Goal: Task Accomplishment & Management: Complete application form

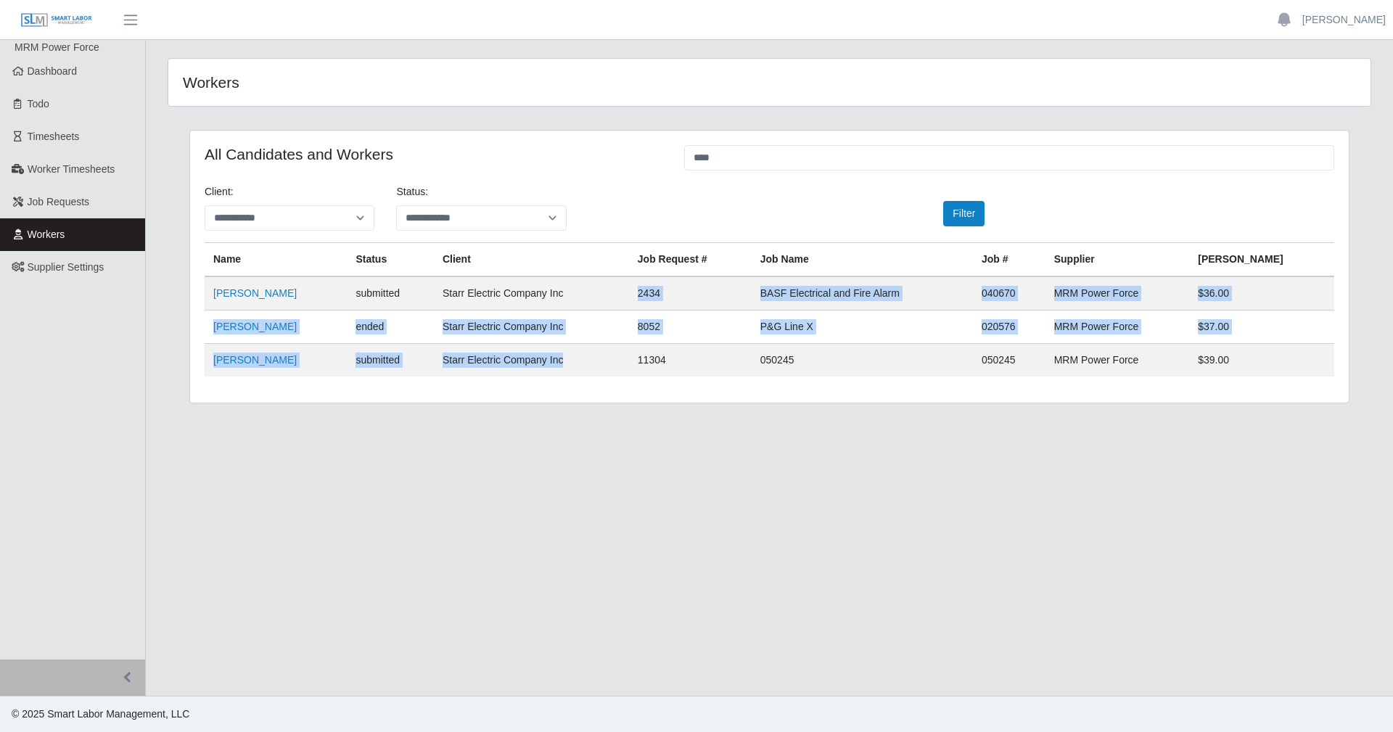
drag, startPoint x: 621, startPoint y: 299, endPoint x: 610, endPoint y: 356, distance: 57.6
click at [610, 356] on tbody "Andy Urraco submitted Starr Electric Company Inc 2434 BASF Electrical and Fire …" at bounding box center [770, 327] width 1130 height 100
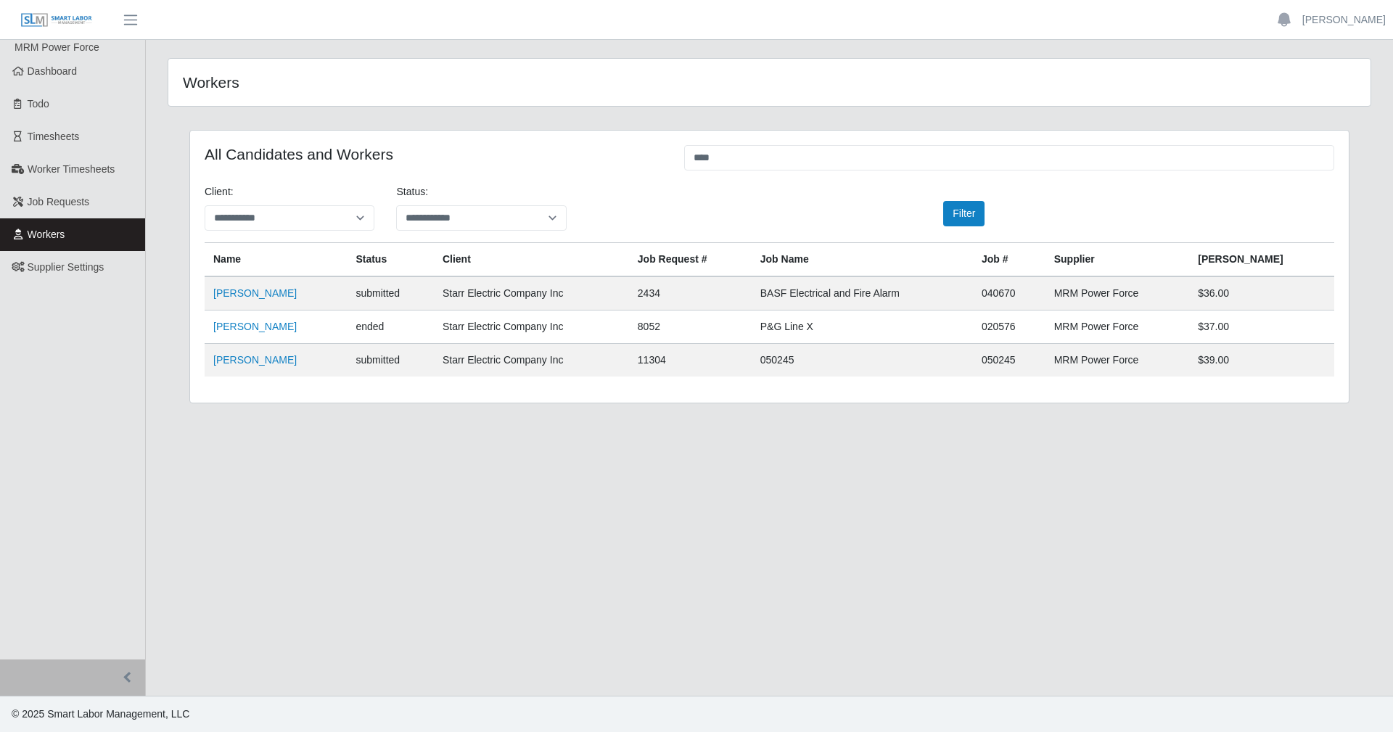
click at [298, 406] on div "**********" at bounding box center [770, 275] width 1182 height 291
click at [48, 76] on span "Dashboard" at bounding box center [53, 71] width 50 height 12
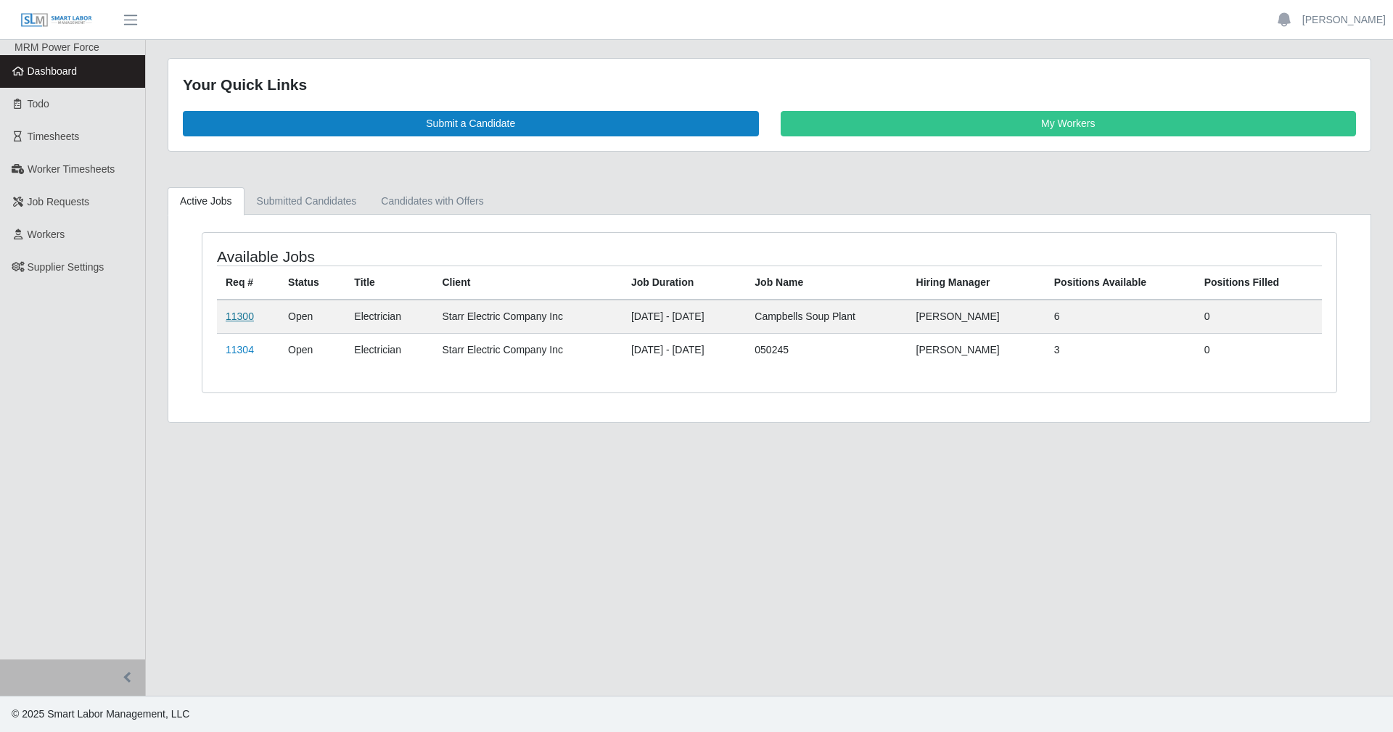
click at [231, 318] on link "11300" at bounding box center [240, 317] width 28 height 12
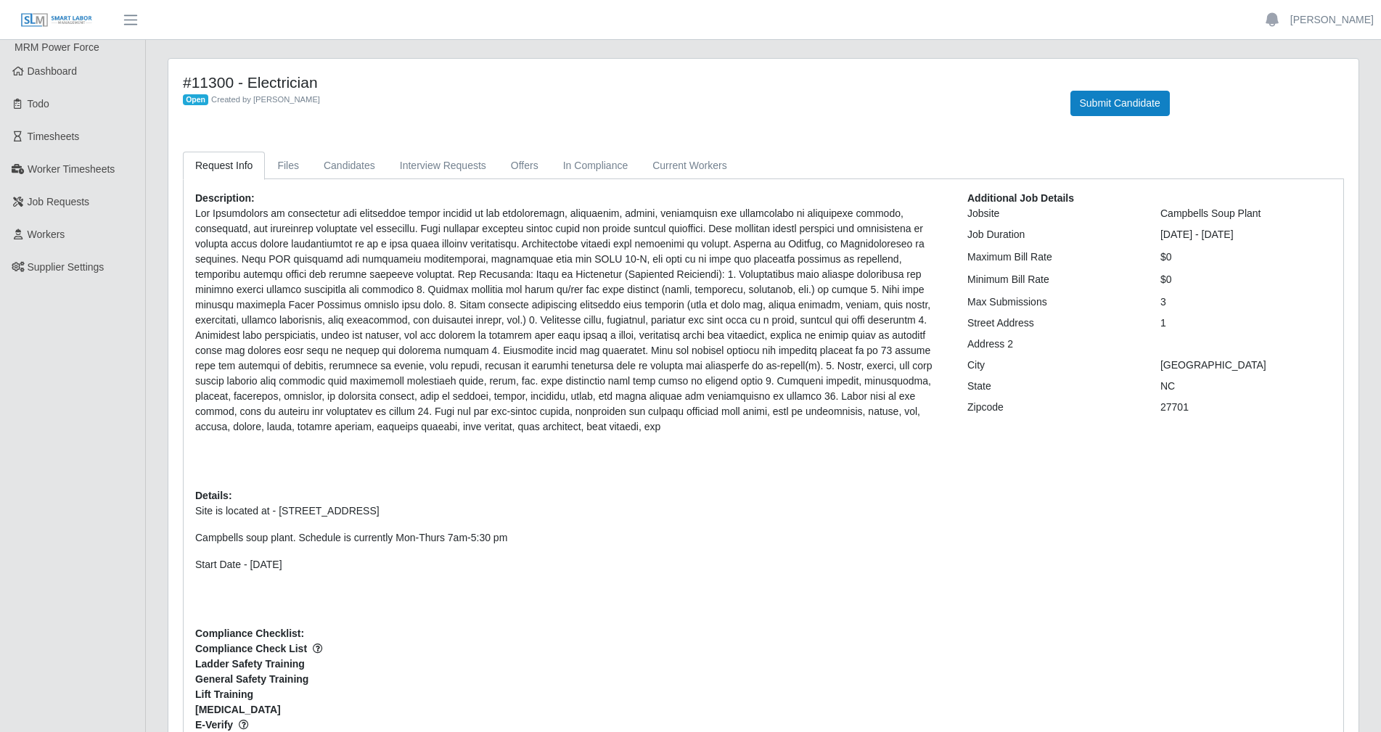
scroll to position [73, 0]
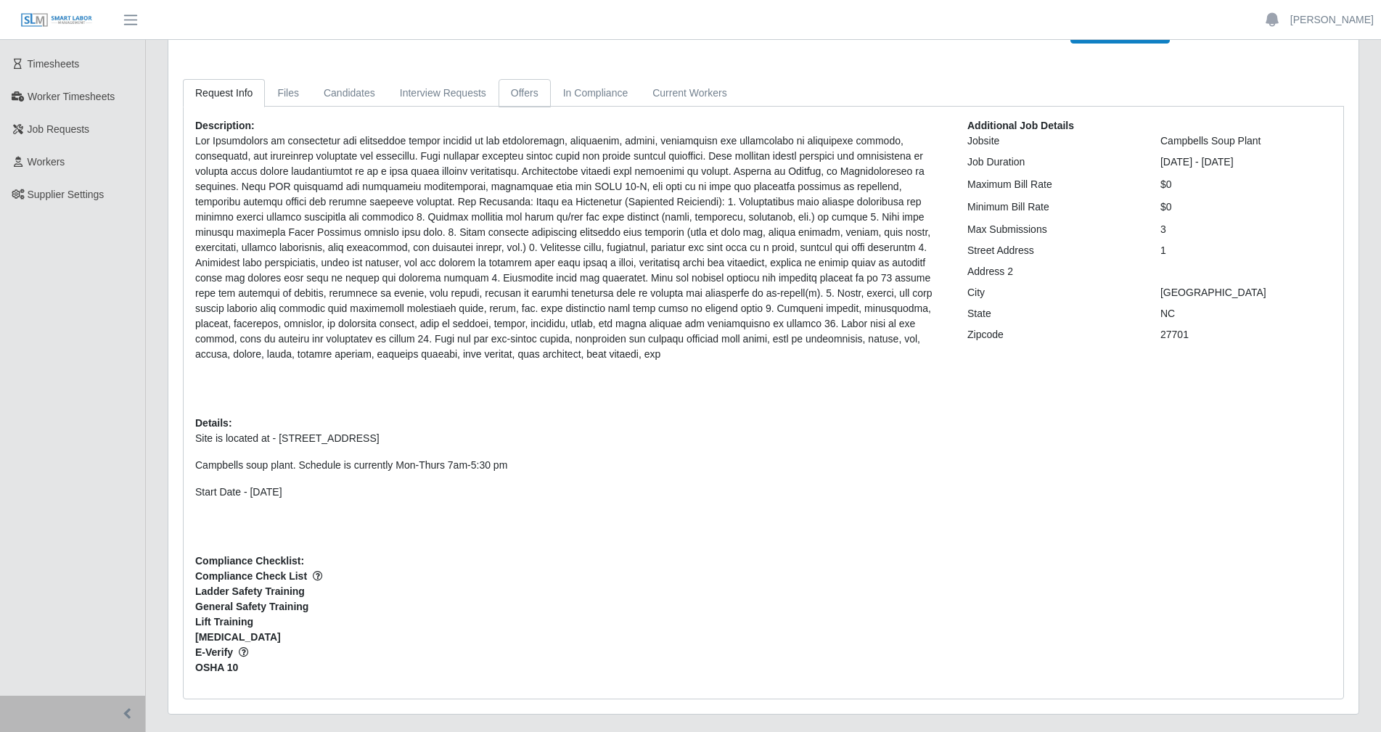
click at [508, 91] on link "Offers" at bounding box center [525, 93] width 52 height 28
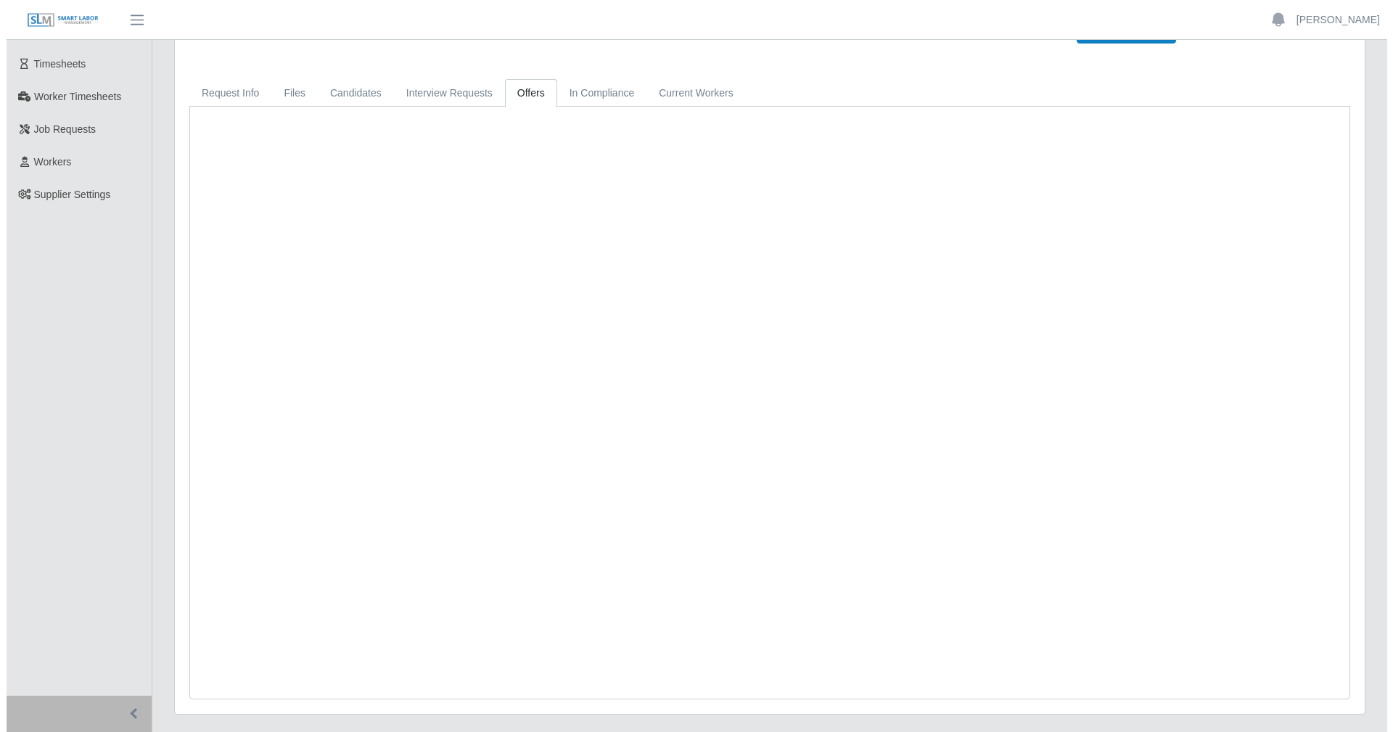
scroll to position [0, 0]
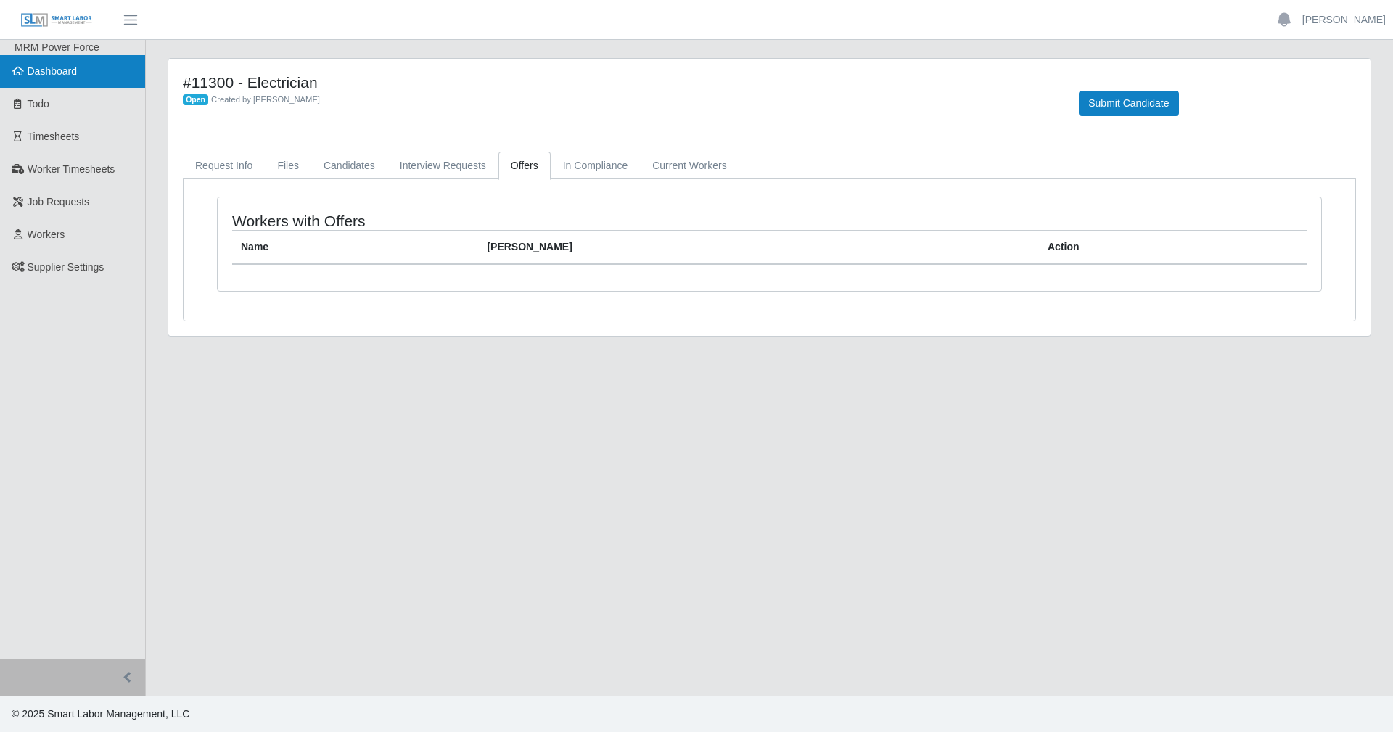
click at [59, 77] on span "Dashboard" at bounding box center [53, 71] width 50 height 12
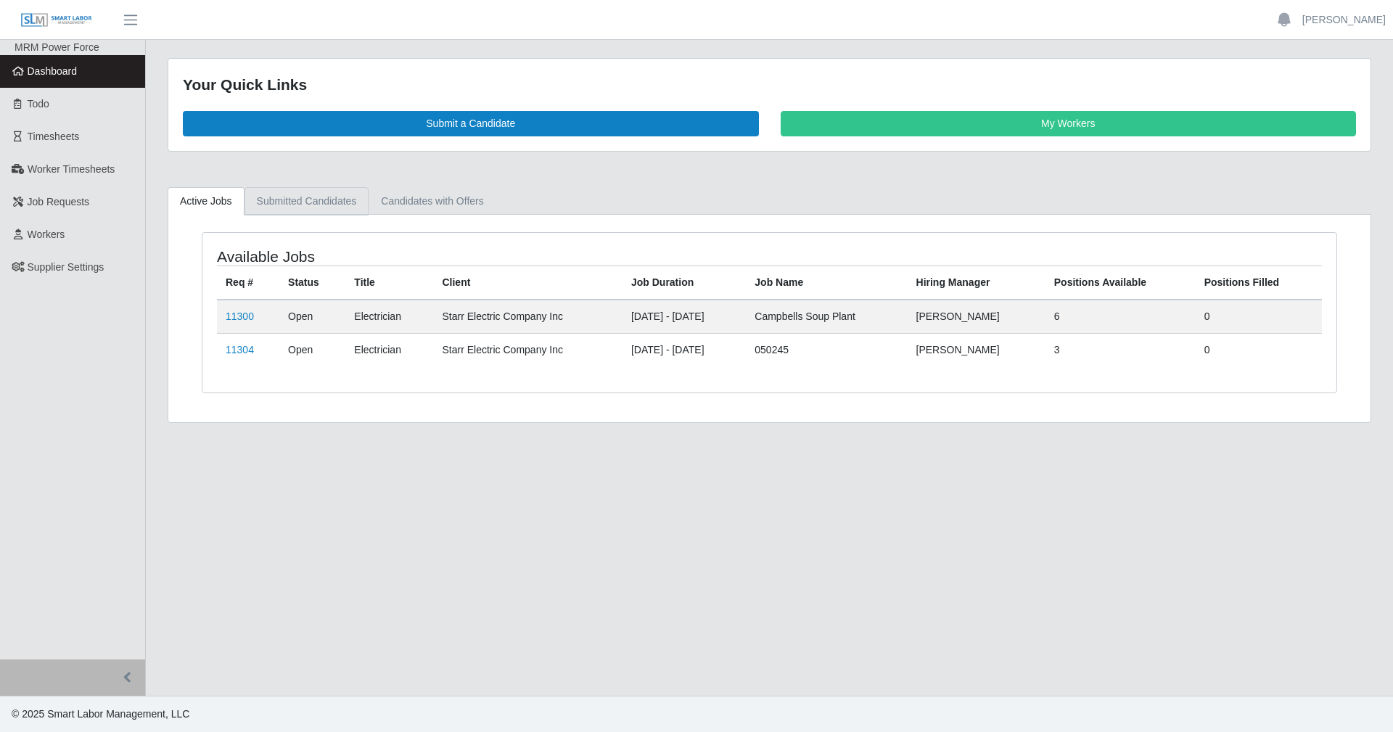
click at [350, 202] on link "Submitted Candidates" at bounding box center [307, 201] width 125 height 28
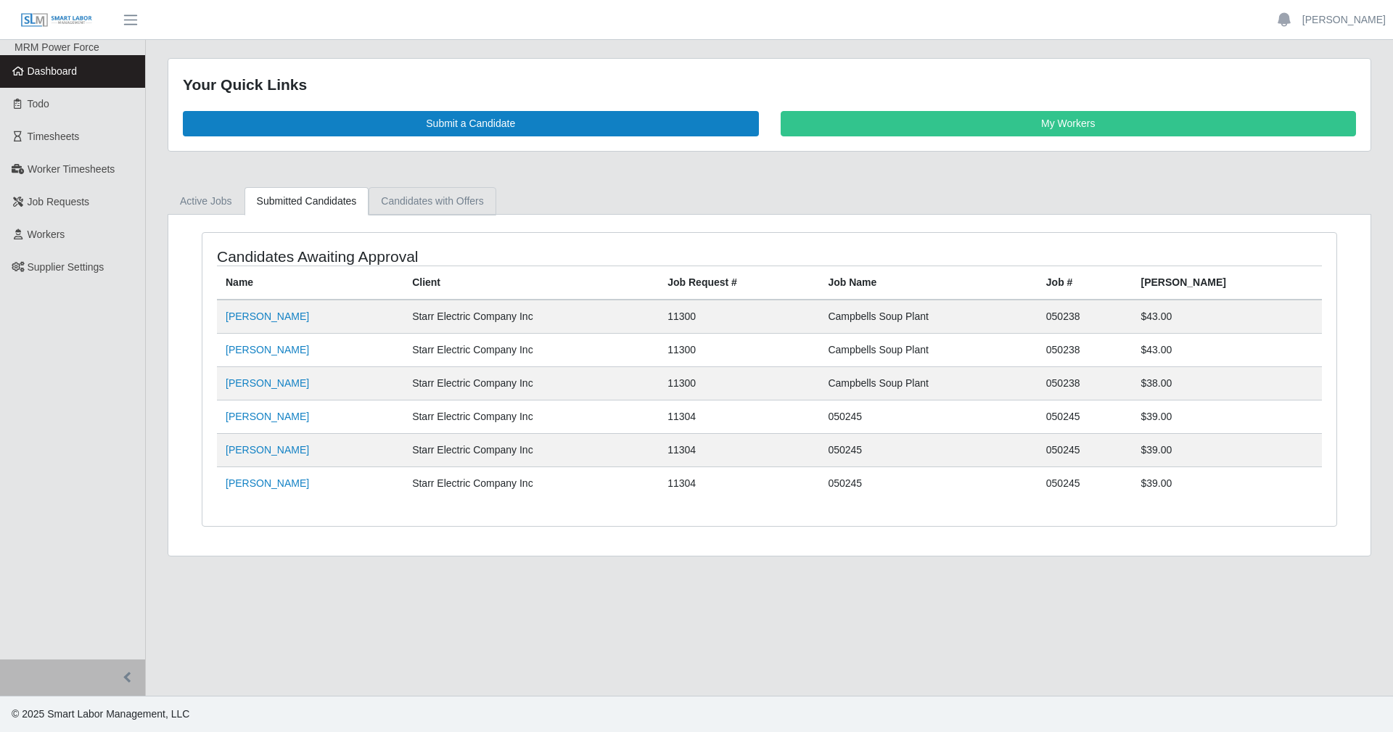
click at [451, 209] on link "Candidates with Offers" at bounding box center [432, 201] width 127 height 28
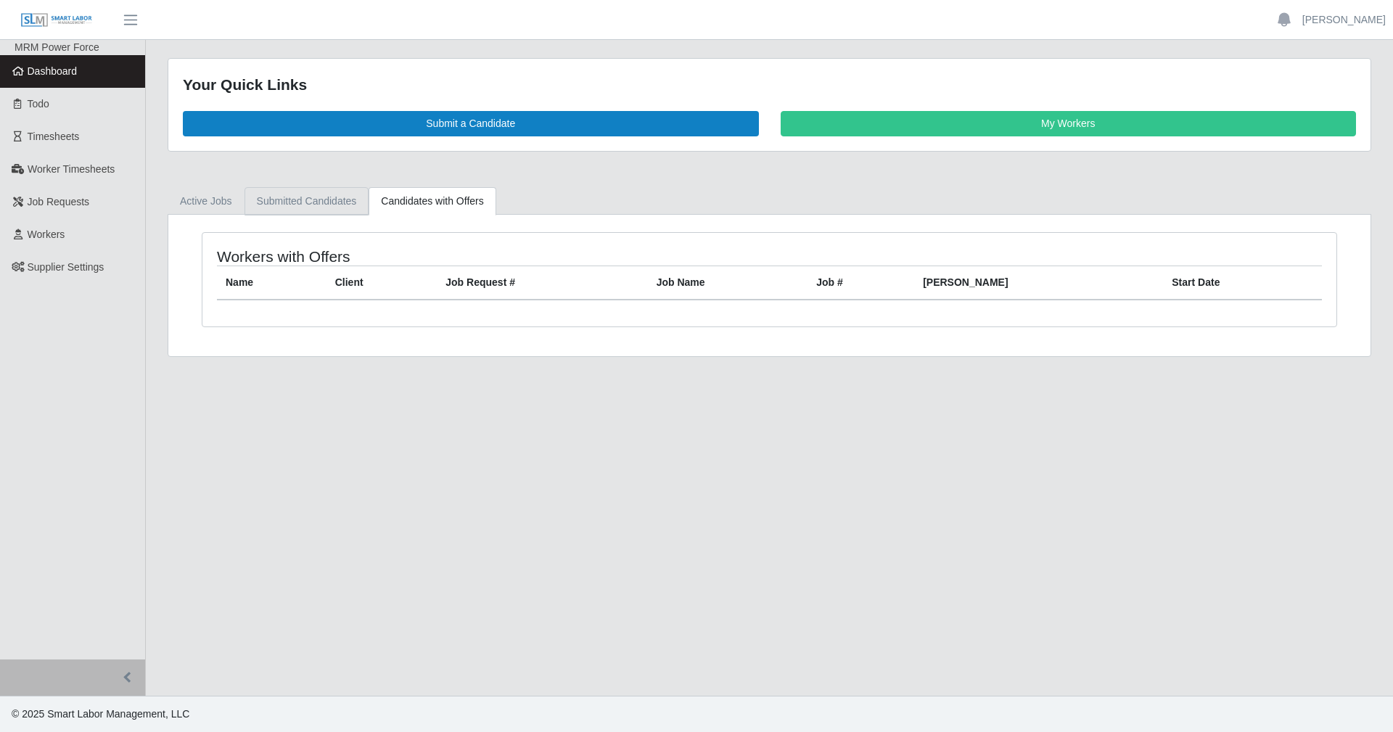
click at [335, 203] on link "Submitted Candidates" at bounding box center [307, 201] width 125 height 28
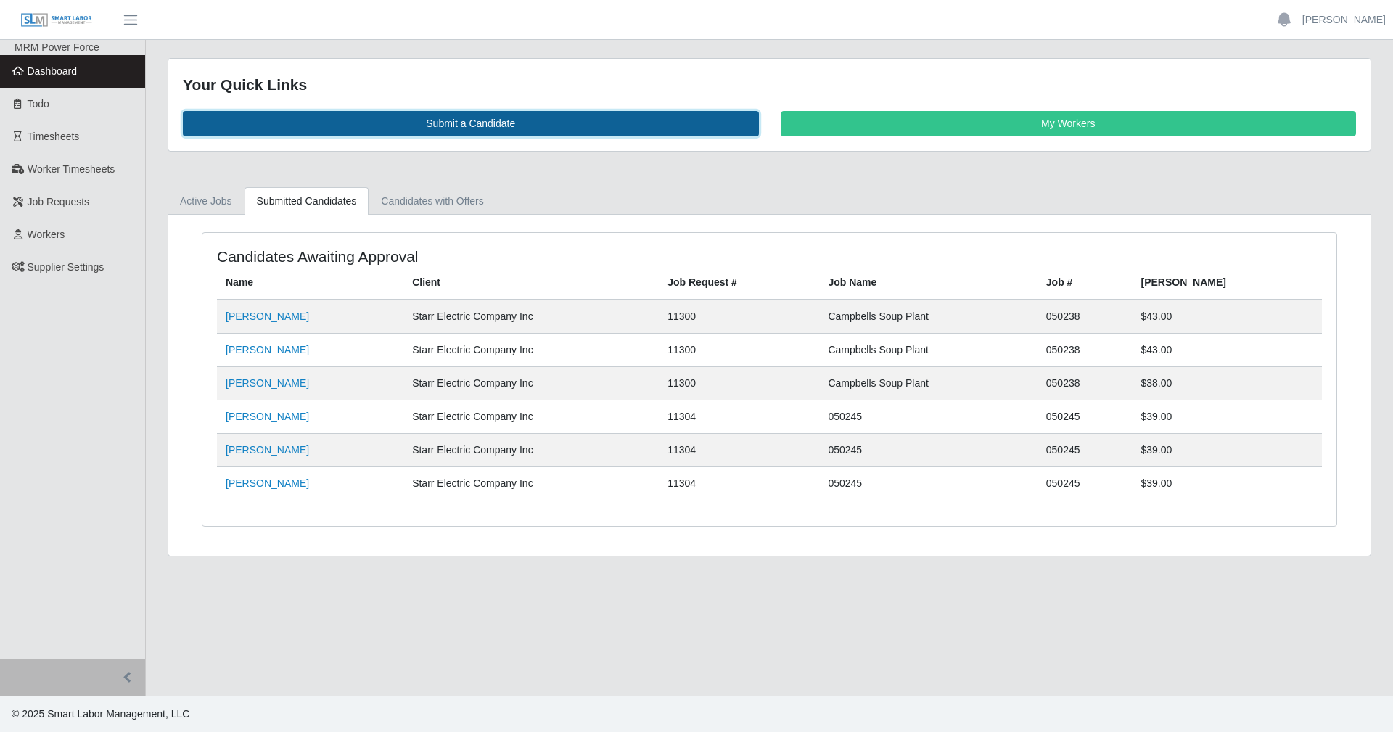
click at [560, 127] on link "Submit a Candidate" at bounding box center [471, 123] width 576 height 25
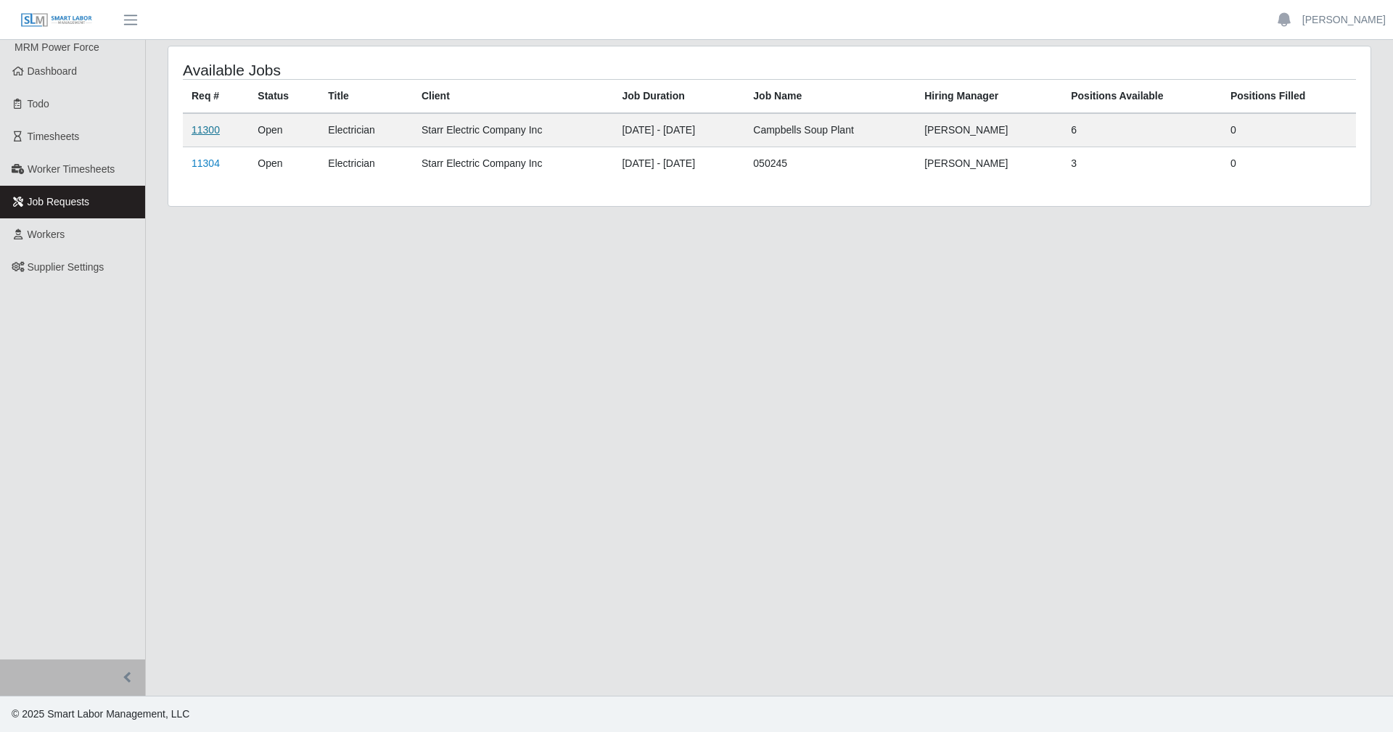
click at [202, 131] on link "11300" at bounding box center [206, 130] width 28 height 12
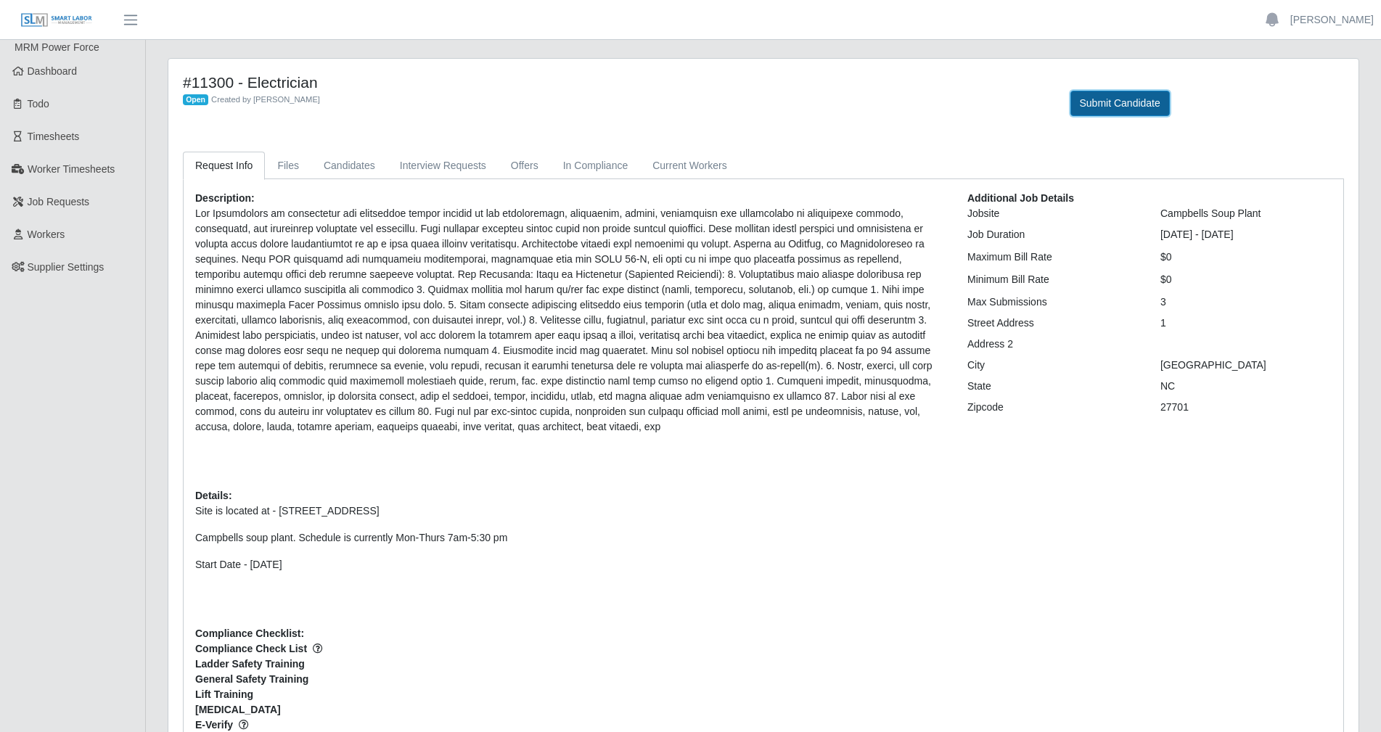
click at [1139, 102] on button "Submit Candidate" at bounding box center [1119, 103] width 99 height 25
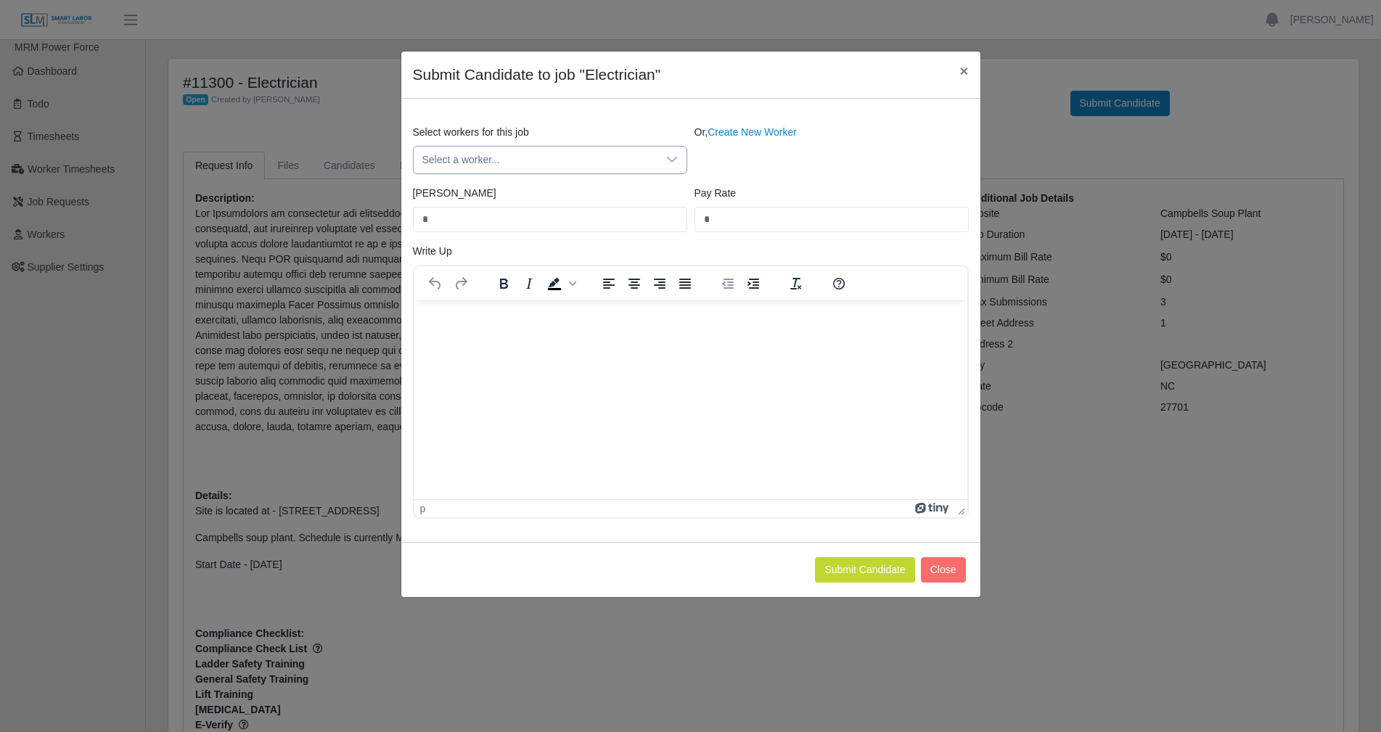
click at [672, 155] on icon at bounding box center [672, 160] width 12 height 12
click at [734, 142] on div "Or, Create New Worker" at bounding box center [832, 149] width 282 height 49
click at [737, 137] on link "Create New Worker" at bounding box center [752, 132] width 89 height 12
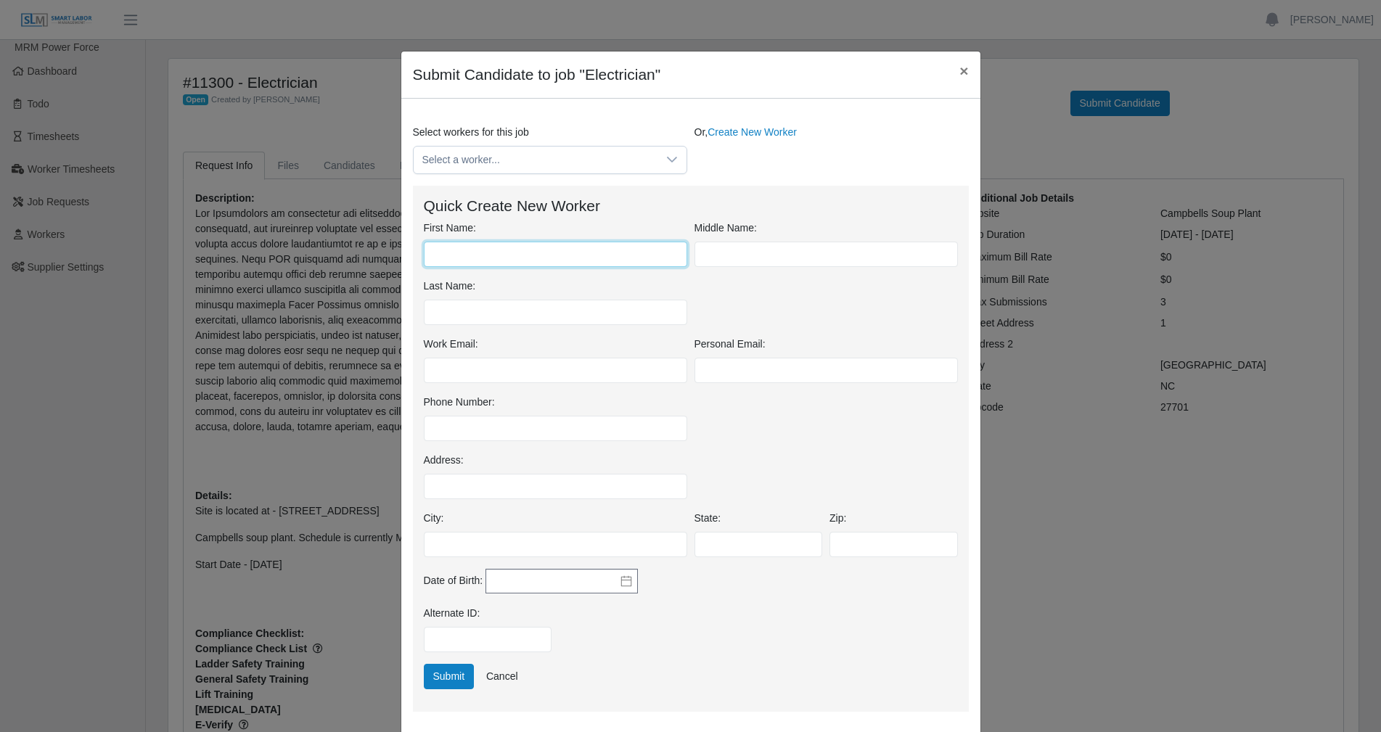
click at [490, 245] on input "First Name:" at bounding box center [555, 254] width 263 height 25
type input "****"
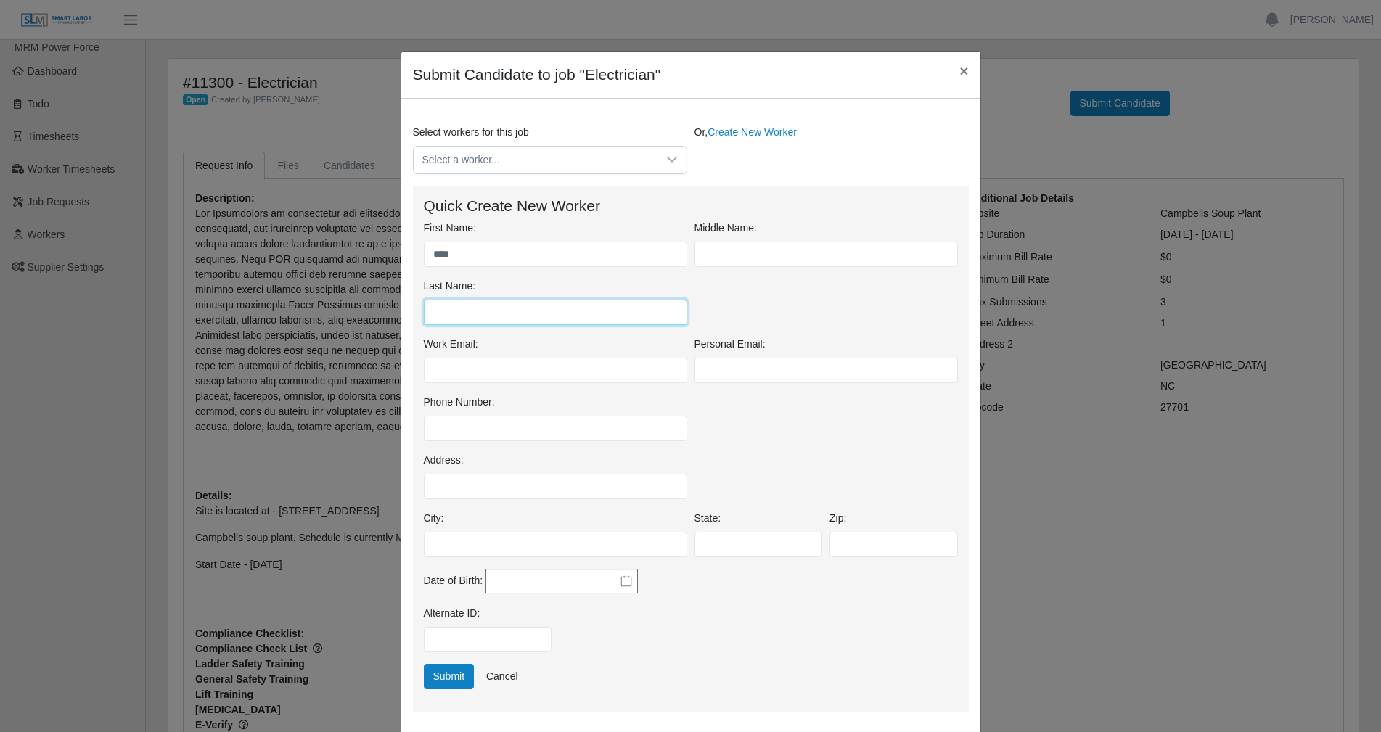
click at [507, 308] on input "Last Name:" at bounding box center [555, 312] width 263 height 25
type input "*"
type input "******"
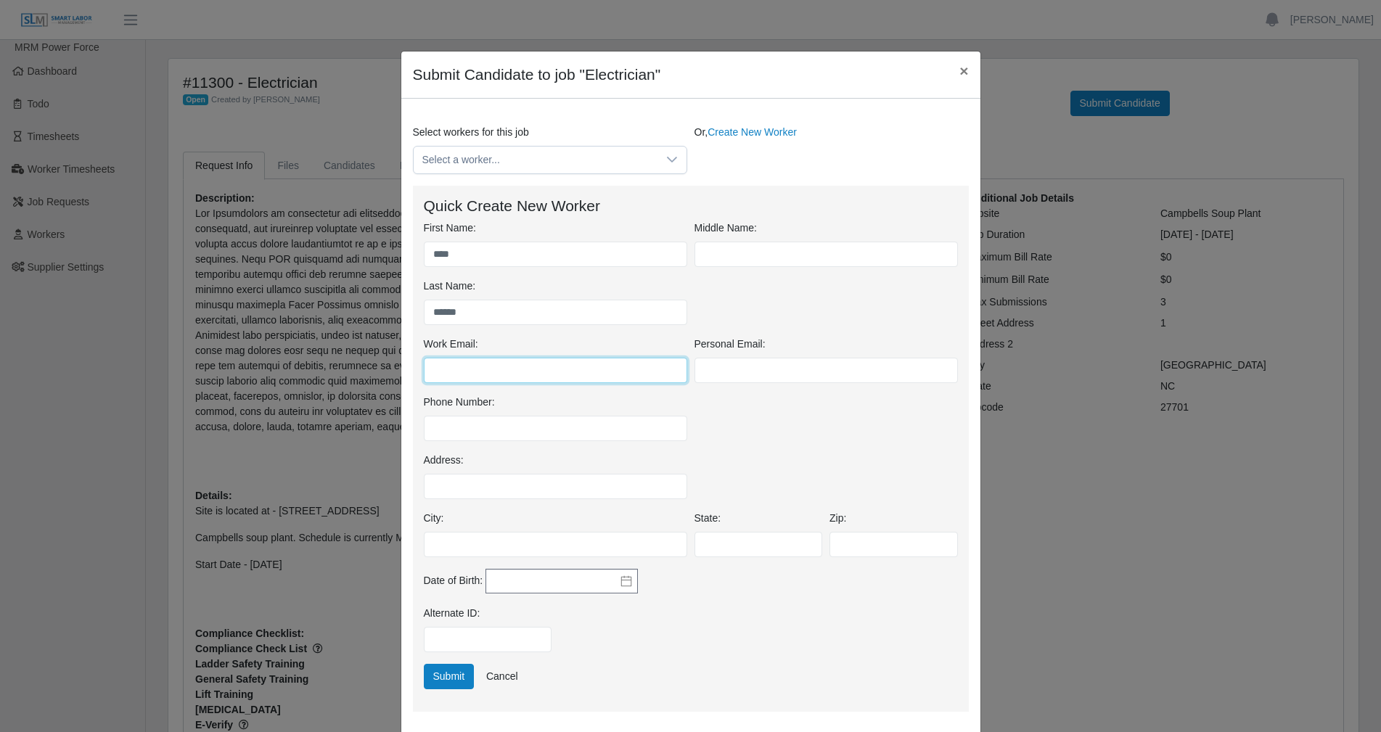
click at [613, 370] on input "Work Email:" at bounding box center [555, 370] width 263 height 25
type input "**********"
click at [536, 432] on input "Phone Number:" at bounding box center [555, 428] width 263 height 25
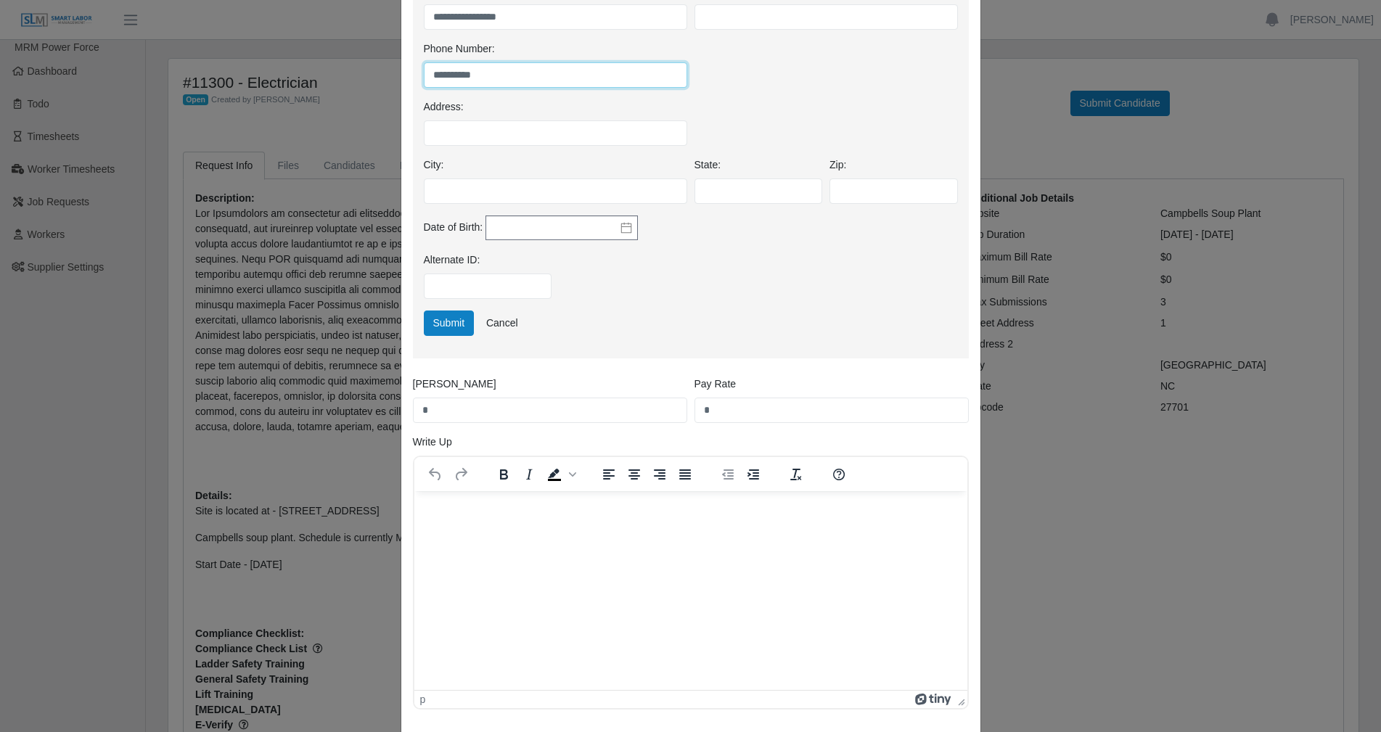
scroll to position [363, 0]
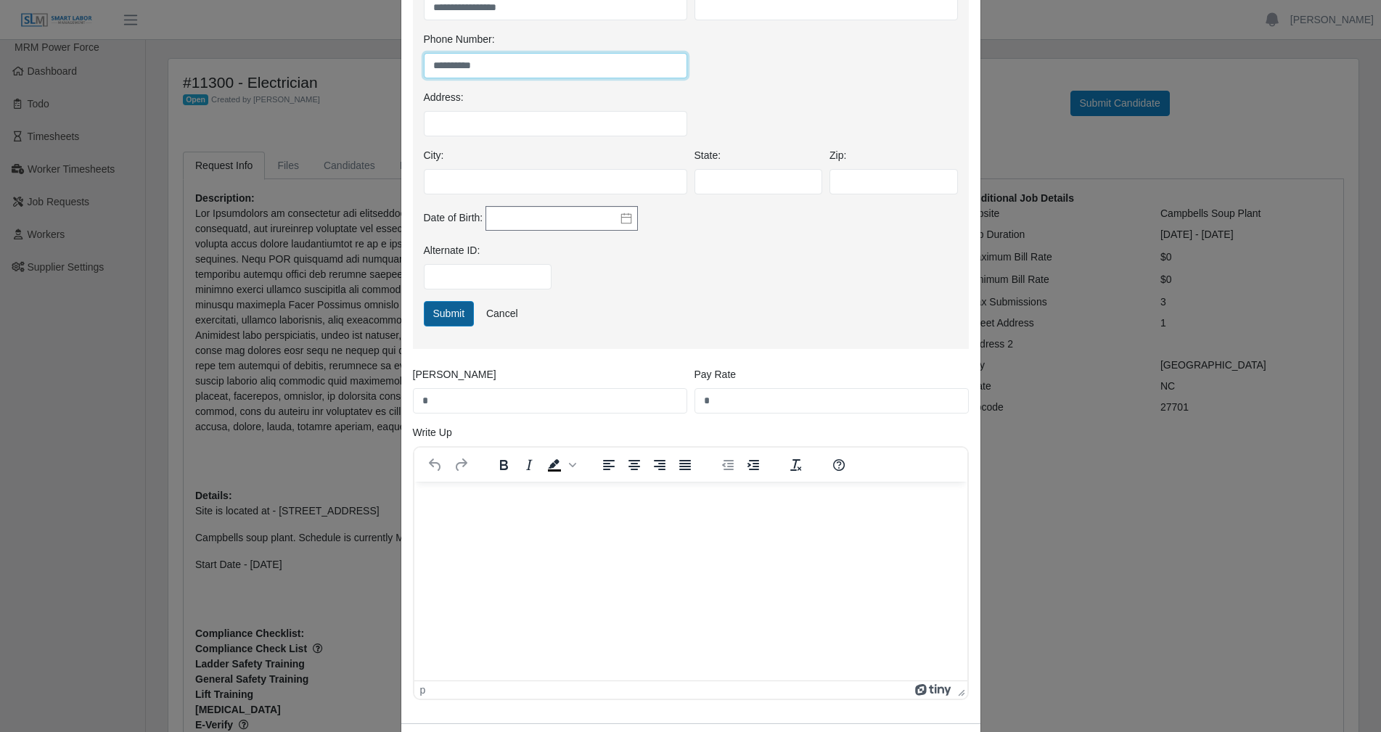
type input "**********"
click at [443, 317] on button "Submit" at bounding box center [449, 313] width 51 height 25
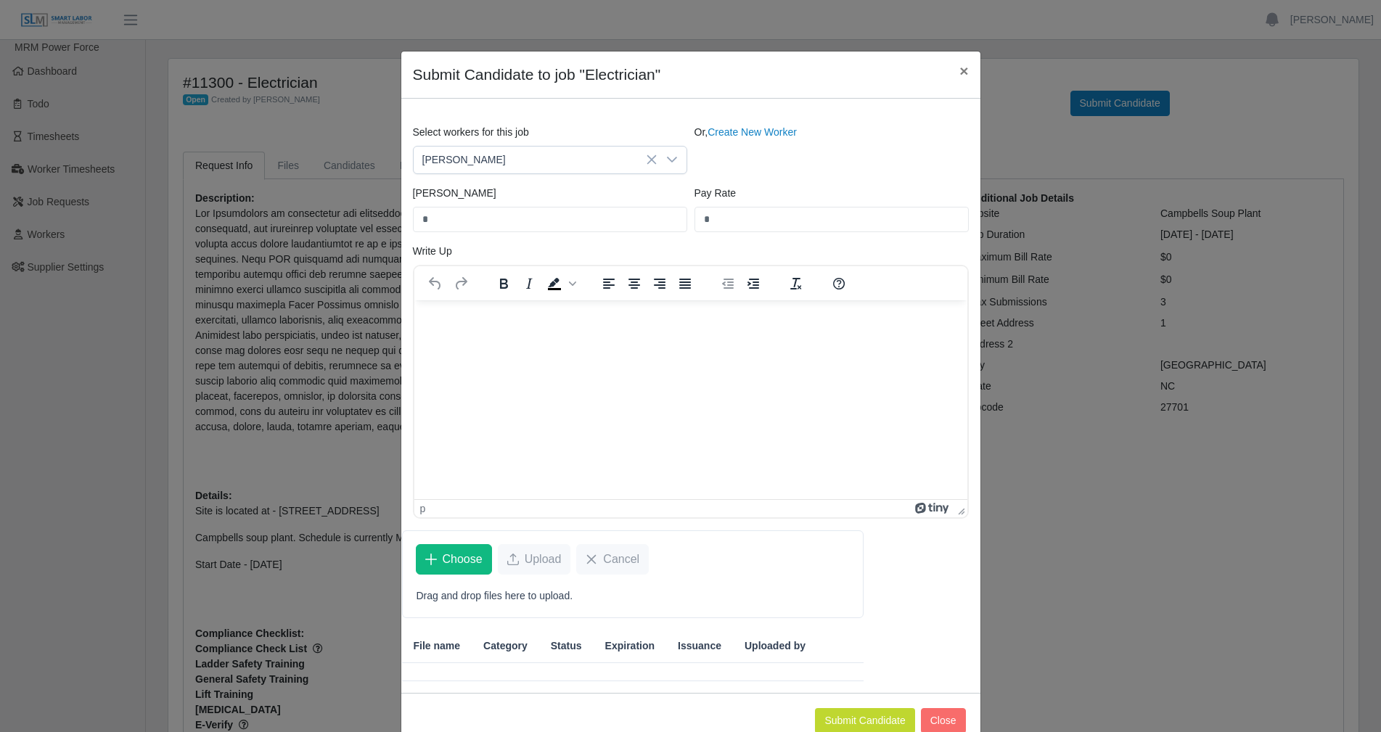
scroll to position [37, 0]
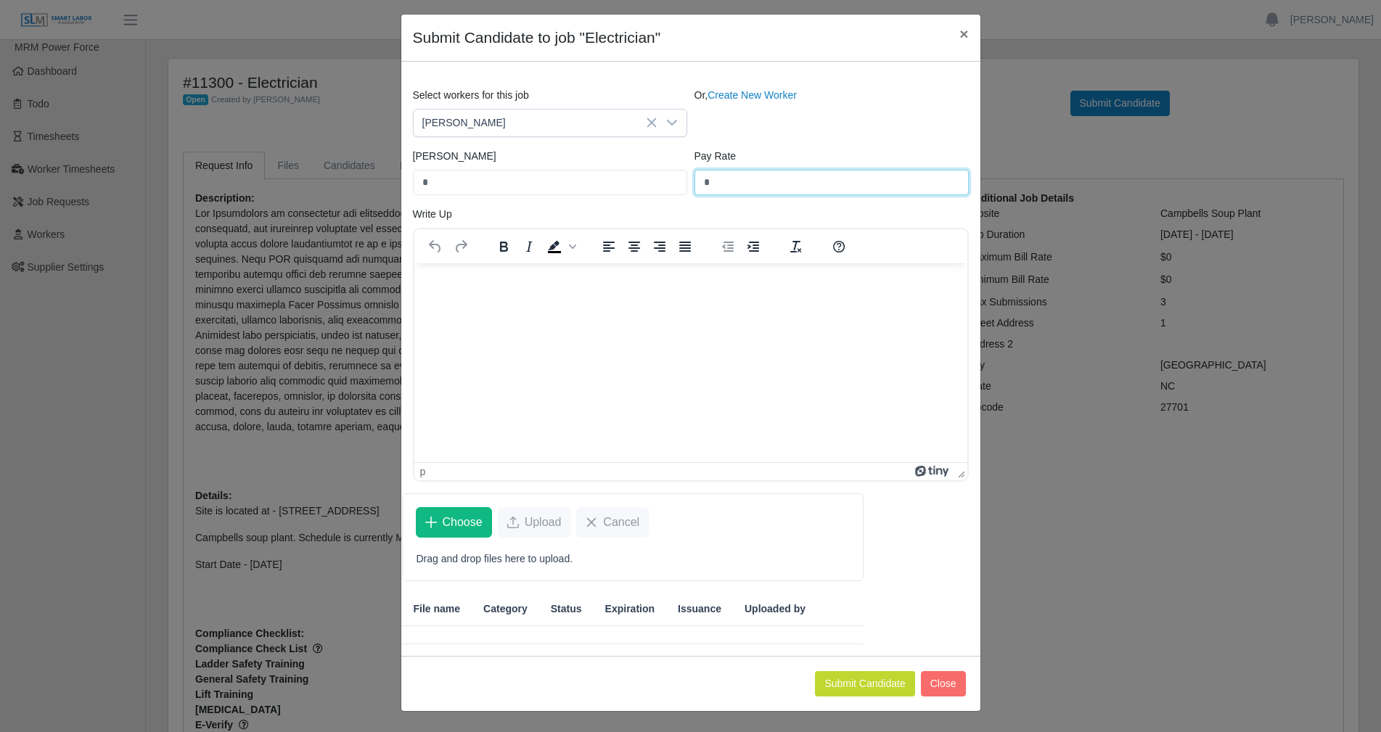
drag, startPoint x: 728, startPoint y: 176, endPoint x: 454, endPoint y: 165, distance: 274.5
click at [536, 165] on div "Bill Rate * Pay Rate *" at bounding box center [690, 178] width 563 height 58
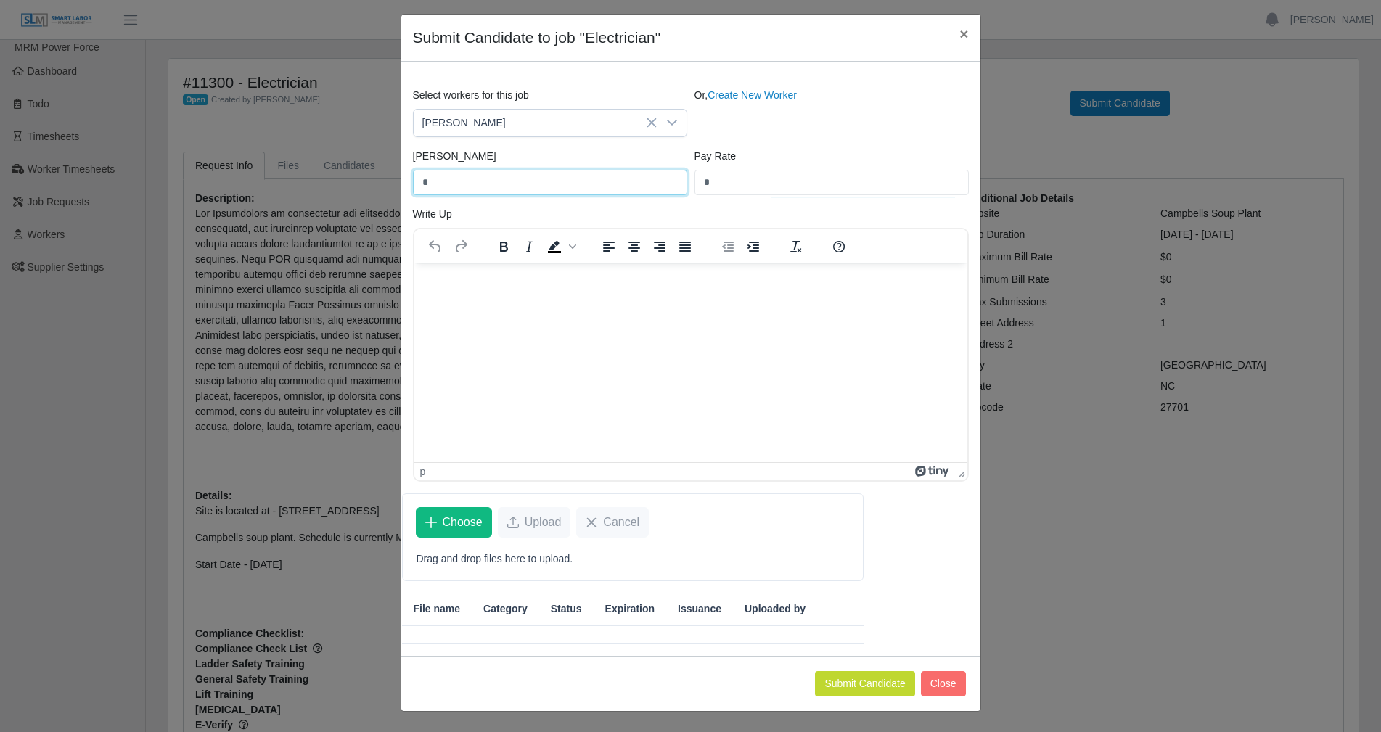
drag, startPoint x: 520, startPoint y: 193, endPoint x: 445, endPoint y: 182, distance: 76.3
click at [445, 182] on input "*" at bounding box center [550, 182] width 274 height 25
drag, startPoint x: 434, startPoint y: 182, endPoint x: 225, endPoint y: 159, distance: 210.3
click at [226, 158] on div "Submit Candidate to job "Electrician" × Select workers for this job Raul Flores…" at bounding box center [690, 366] width 1381 height 732
type input "**"
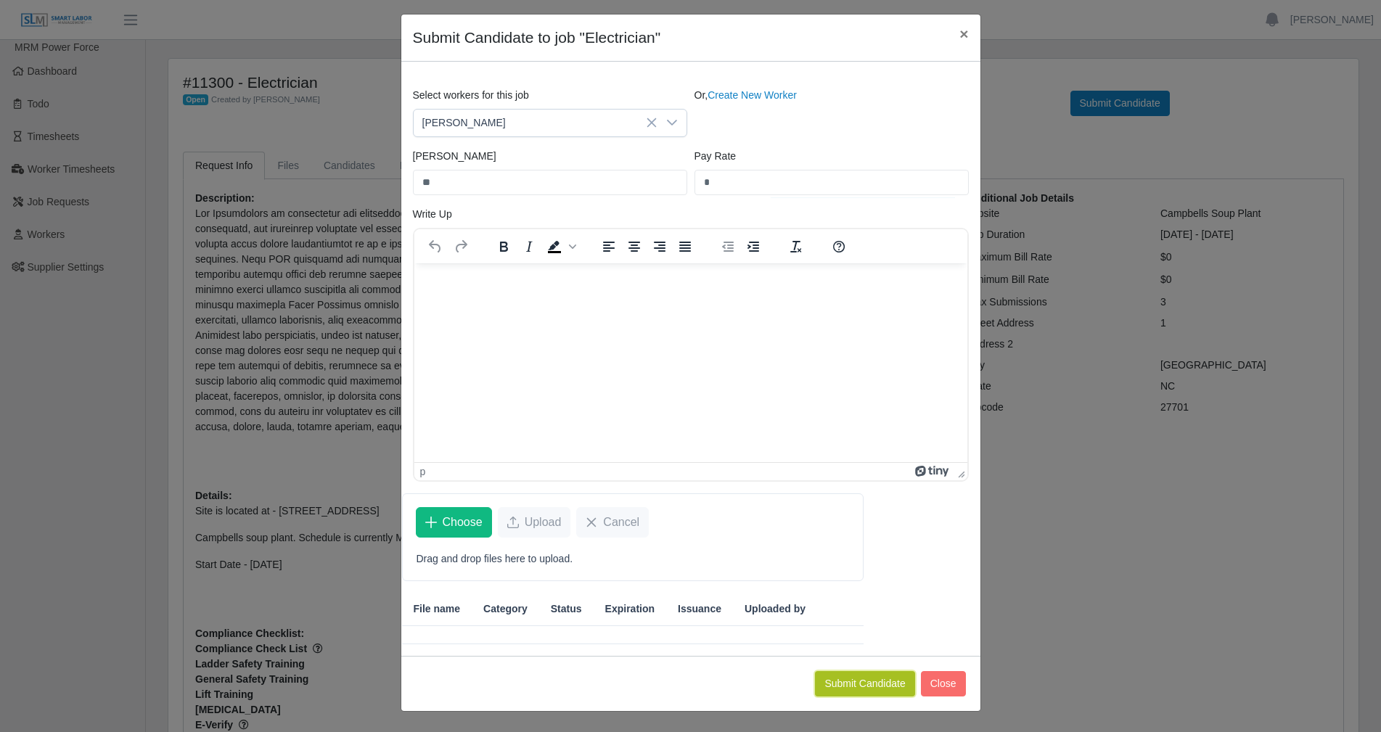
click at [837, 685] on button "Submit Candidate" at bounding box center [864, 683] width 99 height 25
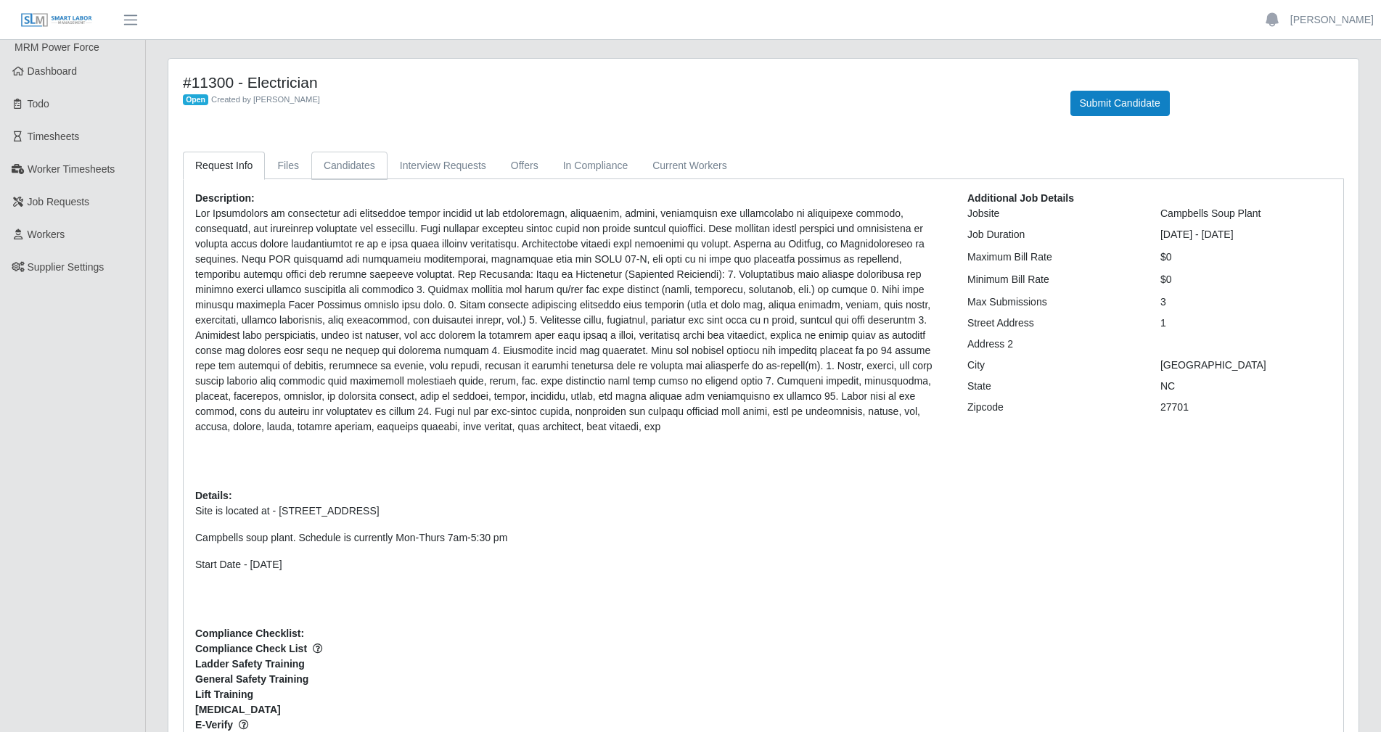
click at [339, 171] on link "Candidates" at bounding box center [349, 166] width 76 height 28
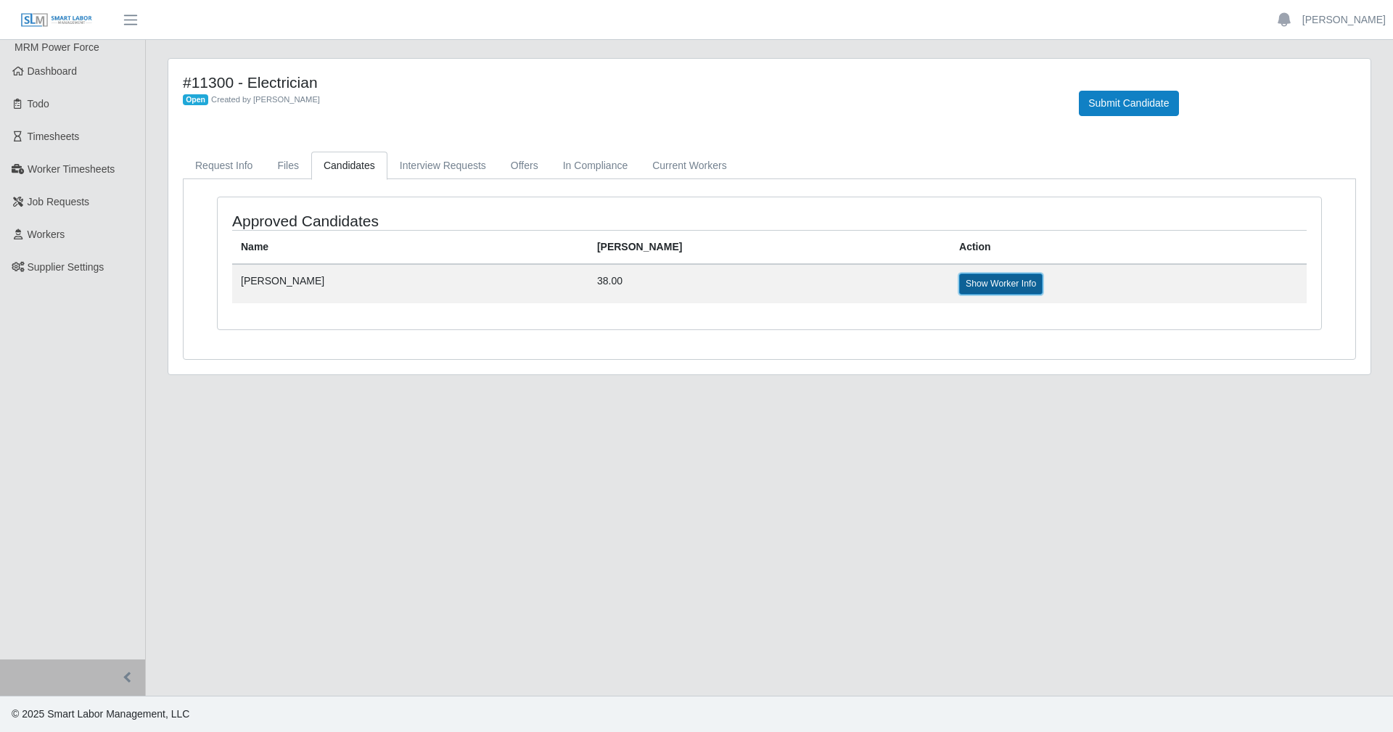
click at [959, 287] on link "Show Worker Info" at bounding box center [1000, 284] width 83 height 20
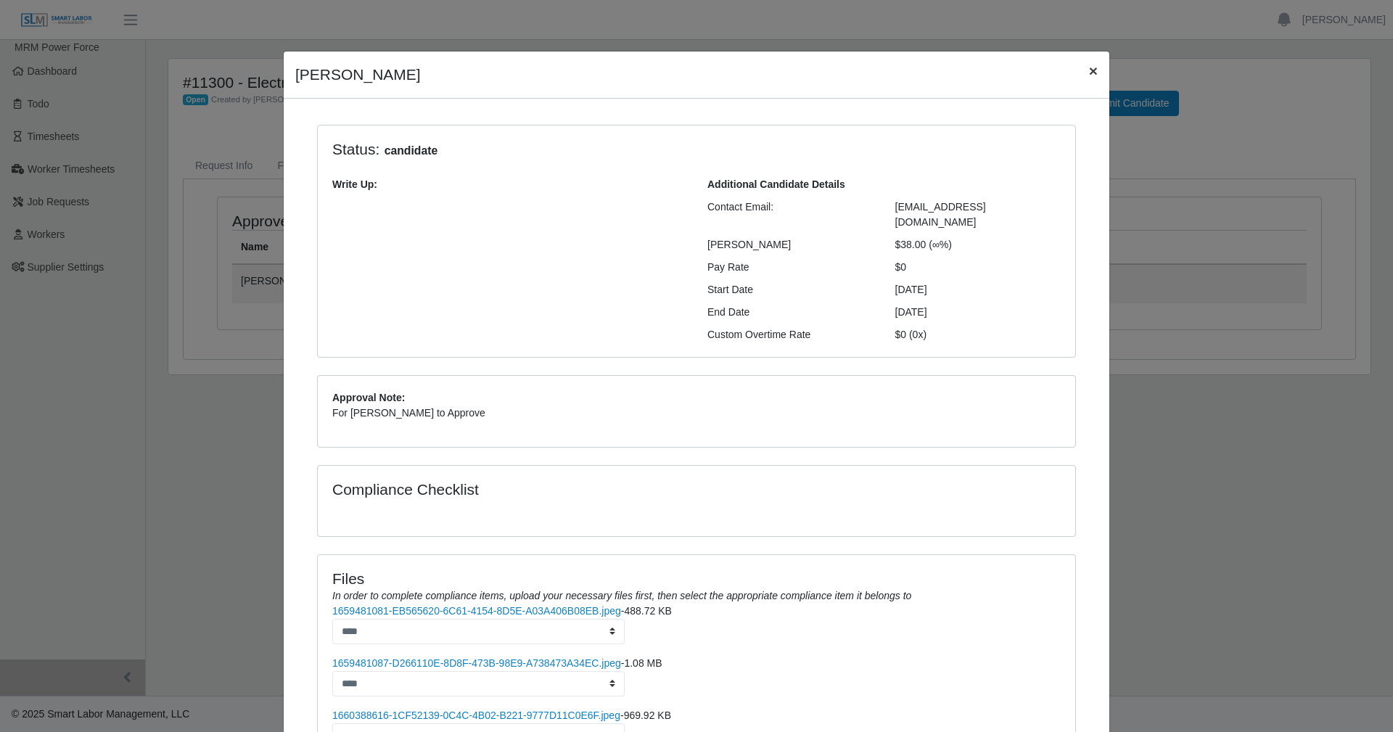
click at [1089, 74] on span "×" at bounding box center [1093, 70] width 9 height 17
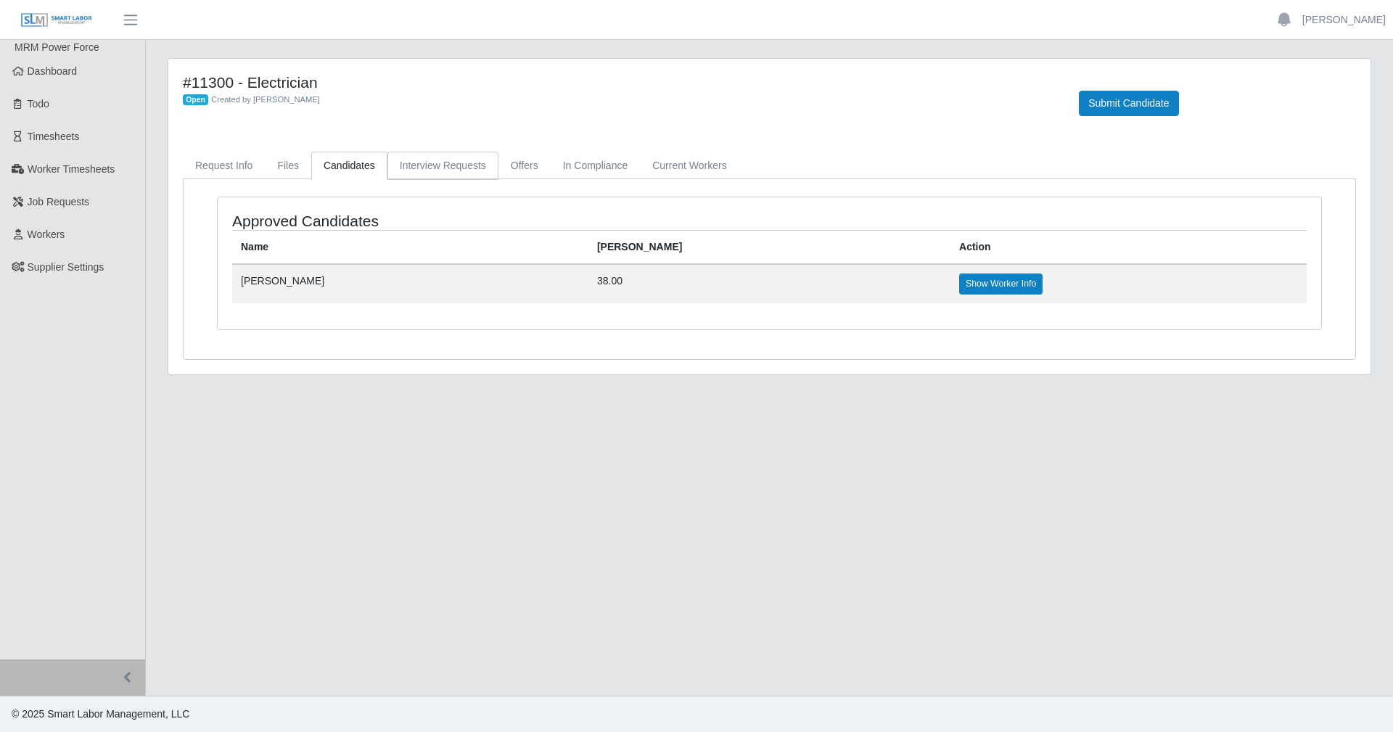
click at [430, 164] on link "Interview Requests" at bounding box center [443, 166] width 111 height 28
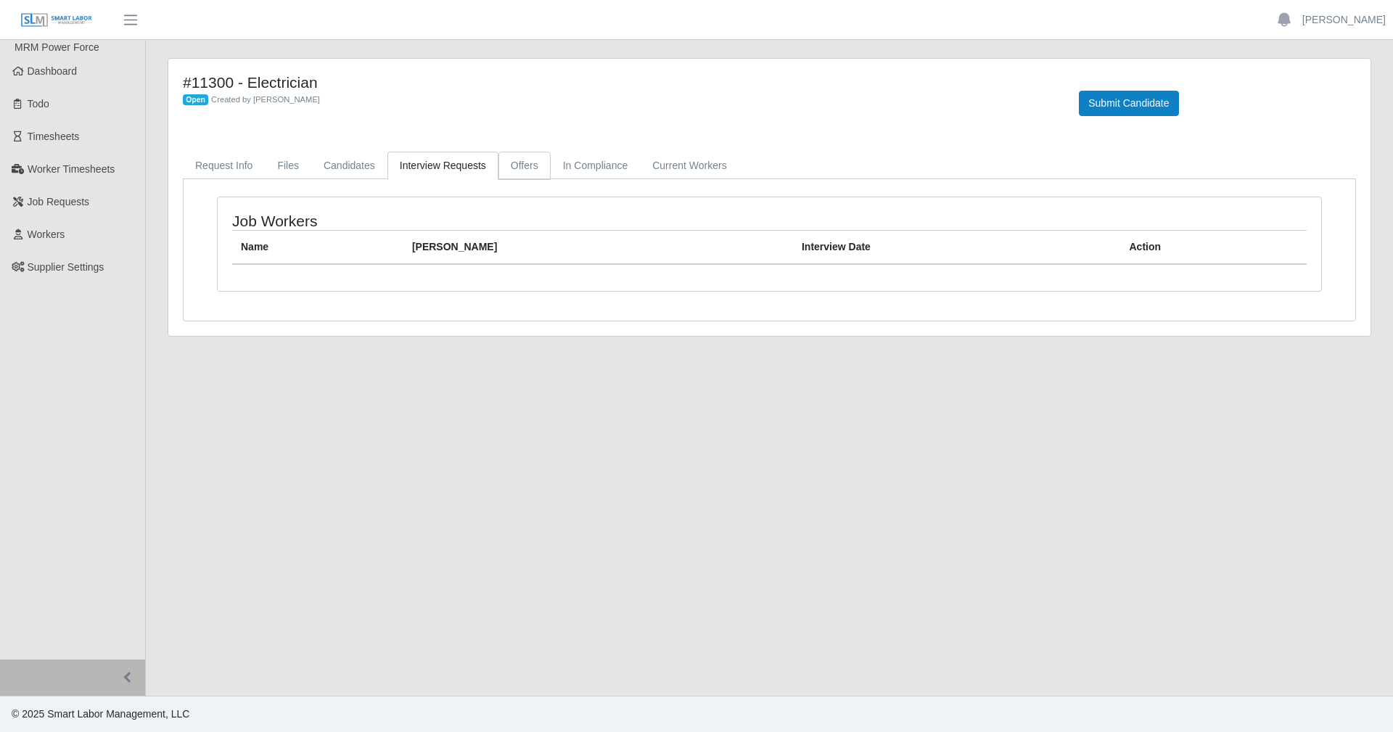
click at [532, 164] on link "Offers" at bounding box center [525, 166] width 52 height 28
click at [602, 163] on link "In Compliance" at bounding box center [596, 166] width 90 height 28
click at [684, 162] on link "Current Workers" at bounding box center [689, 166] width 99 height 28
click at [198, 163] on link "Request Info" at bounding box center [224, 166] width 82 height 28
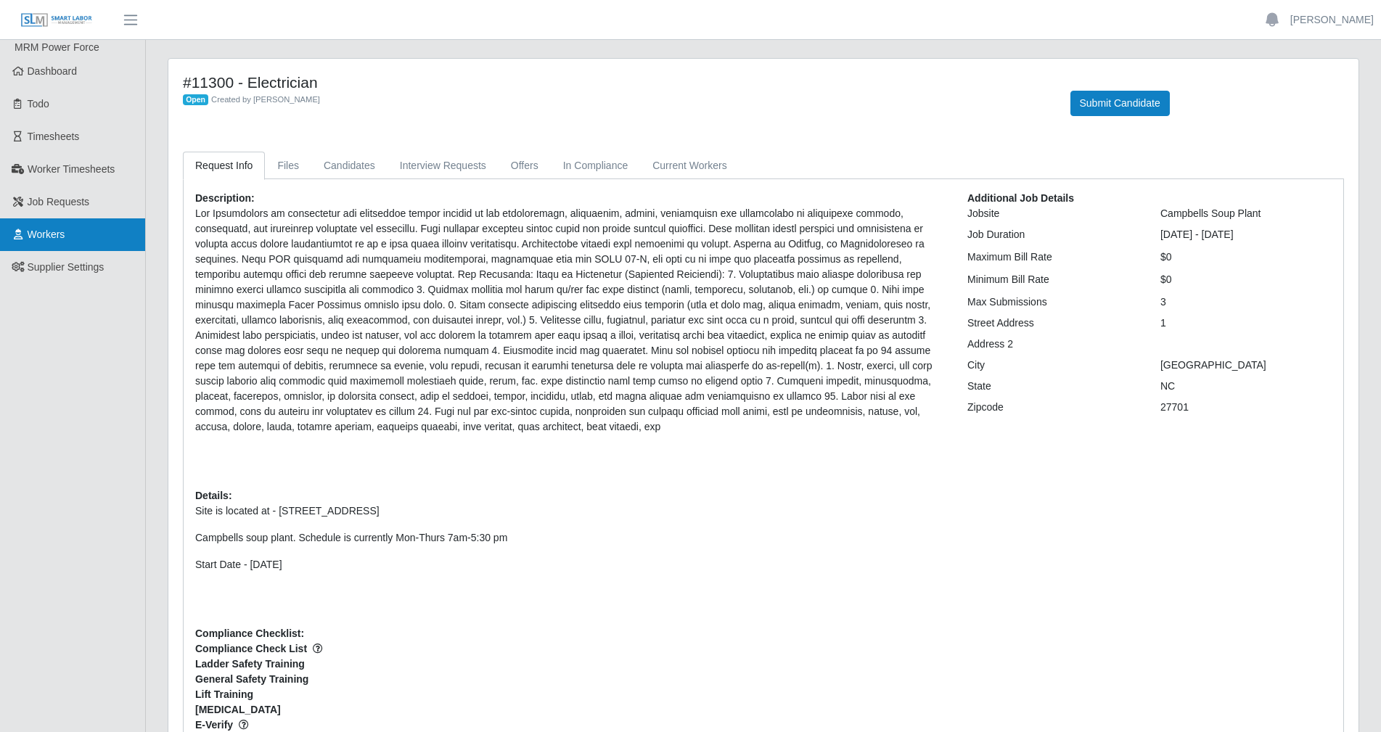
click at [49, 244] on link "Workers" at bounding box center [72, 234] width 145 height 33
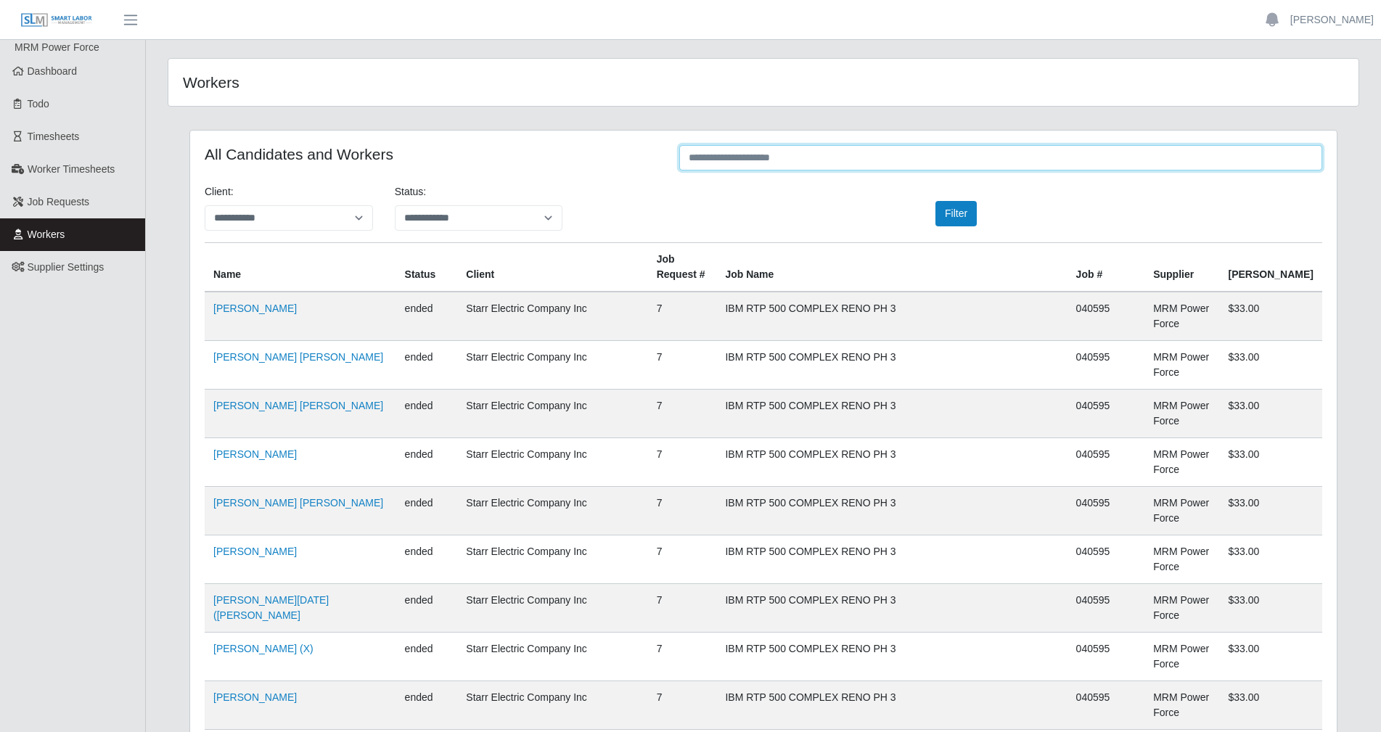
click at [1039, 166] on input "text" at bounding box center [1000, 157] width 643 height 25
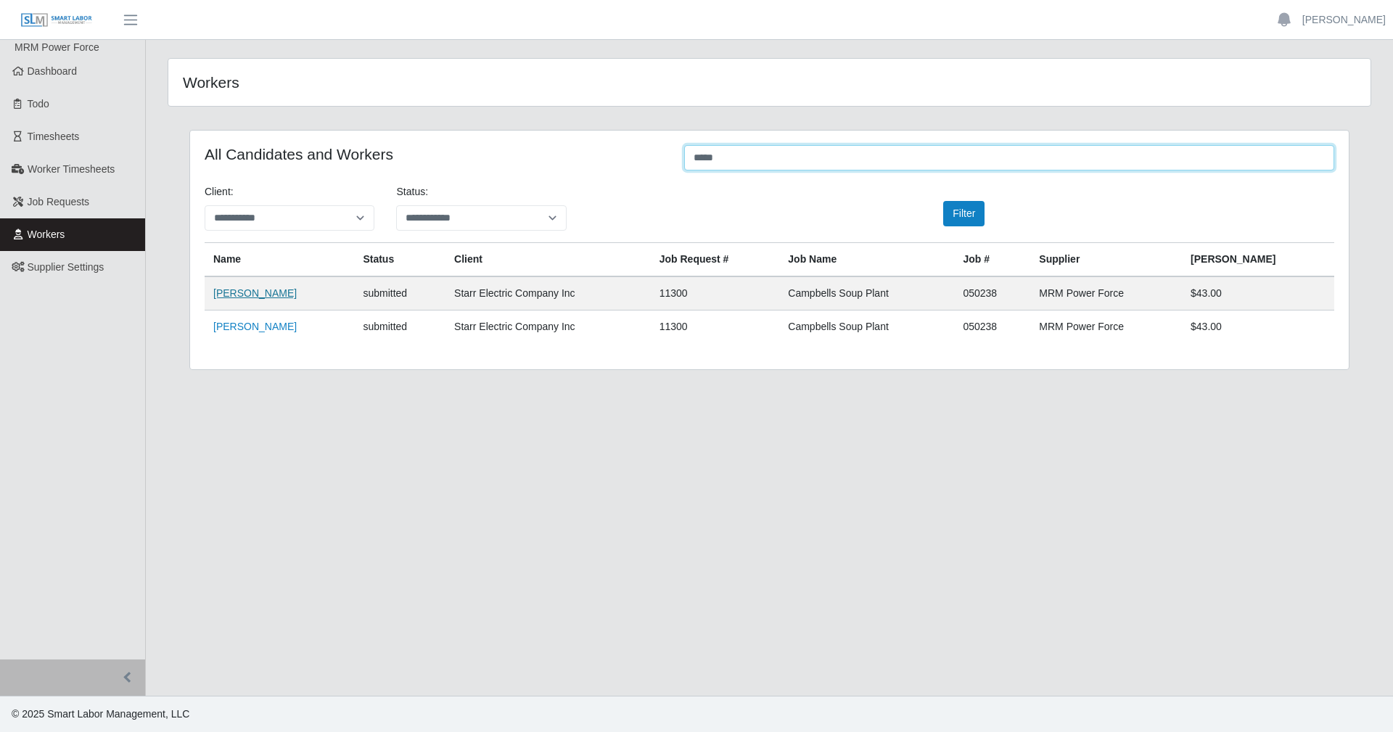
type input "****"
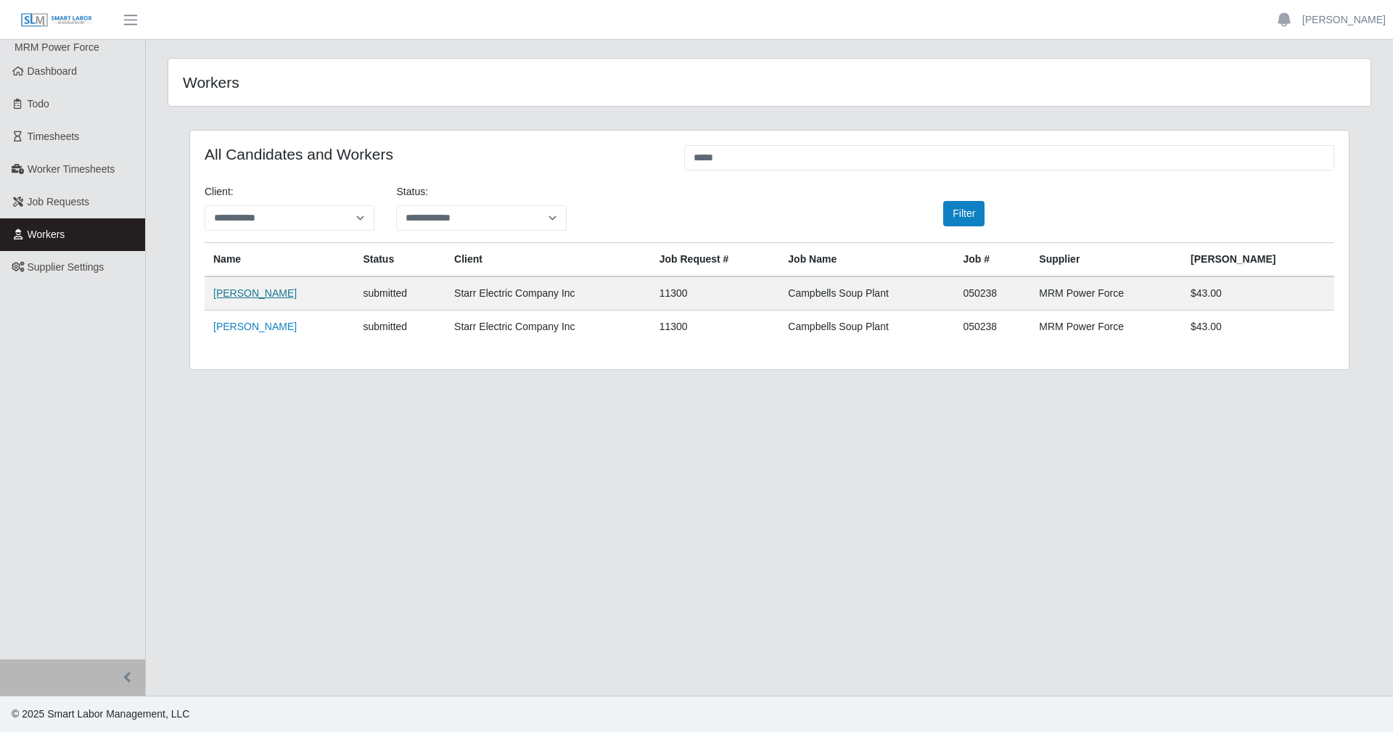
click at [229, 296] on link "Raul Flores" at bounding box center [254, 293] width 83 height 12
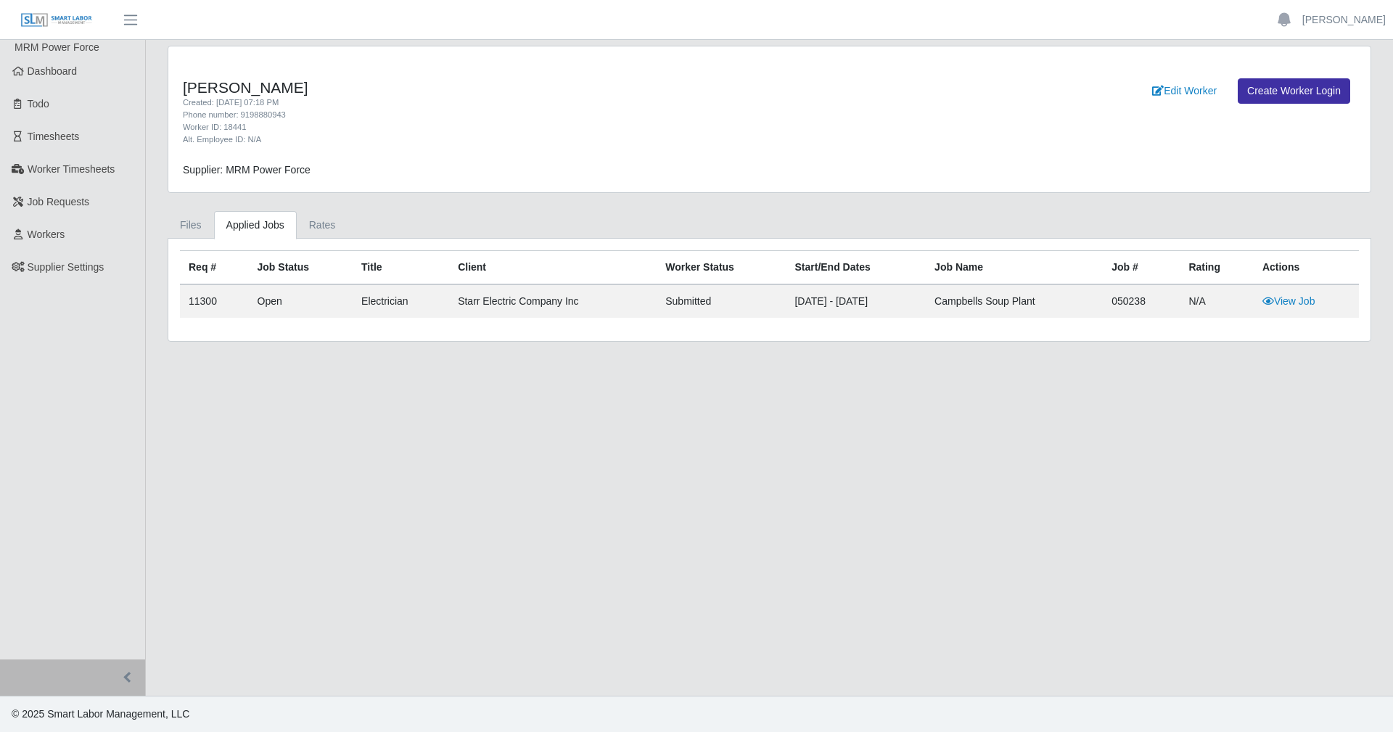
click at [208, 241] on div "Req # Job Status Title Client Worker Status Start/End Dates Job Name Job # Rati…" at bounding box center [769, 290] width 1203 height 102
click at [174, 226] on link "Files" at bounding box center [191, 225] width 46 height 28
